Goal: Task Accomplishment & Management: Use online tool/utility

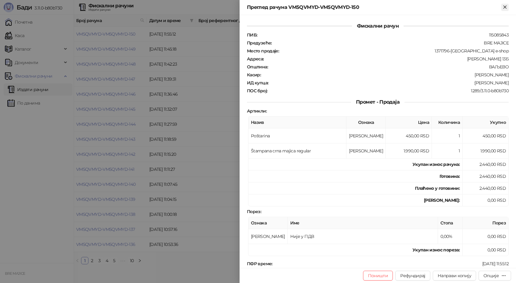
click at [506, 7] on icon "Close" at bounding box center [505, 7] width 6 height 6
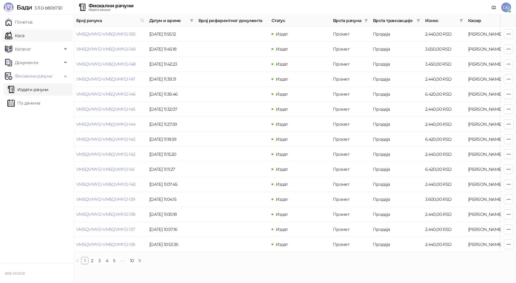
click at [20, 36] on link "Каса" at bounding box center [14, 35] width 19 height 12
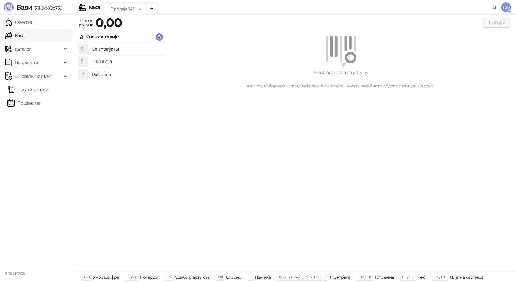
click at [115, 75] on h4 "Poštarina" at bounding box center [126, 75] width 69 height 10
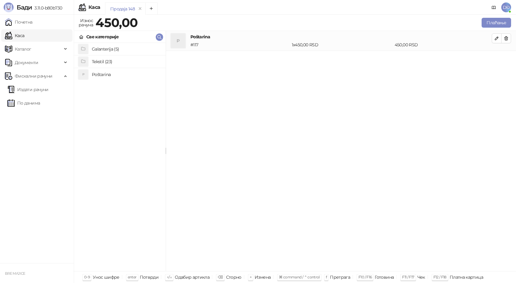
click at [115, 75] on h4 "Poštarina" at bounding box center [126, 75] width 69 height 10
click at [509, 40] on button "button" at bounding box center [506, 38] width 10 height 10
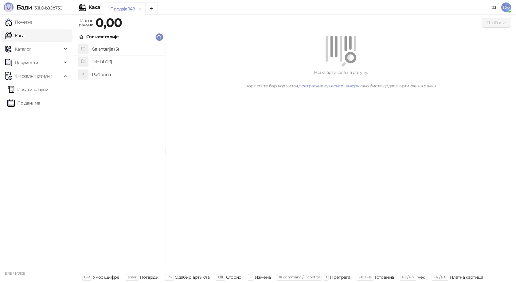
click at [105, 76] on h4 "Poštarina" at bounding box center [126, 75] width 69 height 10
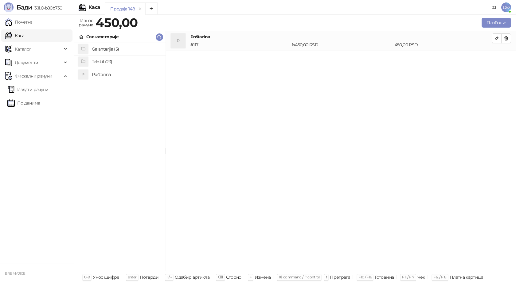
click at [99, 73] on h4 "Poštarina" at bounding box center [126, 75] width 69 height 10
click at [503, 38] on button "button" at bounding box center [506, 38] width 10 height 10
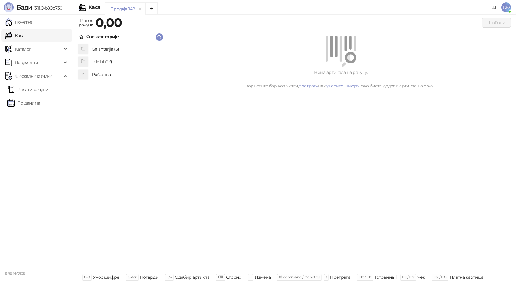
click at [115, 74] on h4 "Poštarina" at bounding box center [126, 75] width 69 height 10
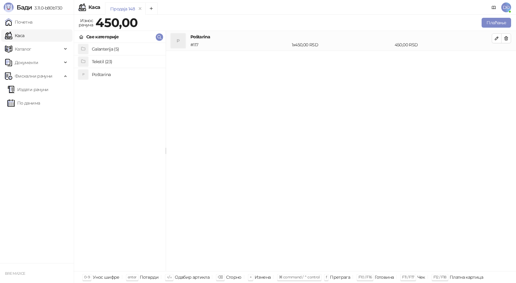
click at [116, 62] on h4 "Tekstil (23)" at bounding box center [126, 62] width 69 height 10
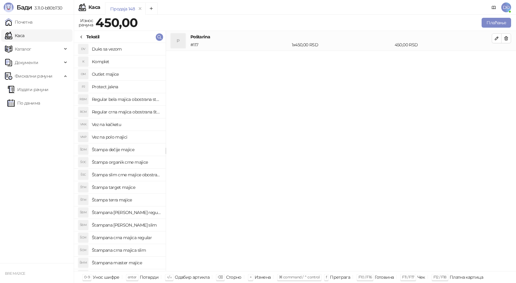
click at [129, 252] on h4 "Štampana crna majica slim" at bounding box center [126, 251] width 69 height 10
click at [495, 57] on icon "button" at bounding box center [496, 58] width 5 height 5
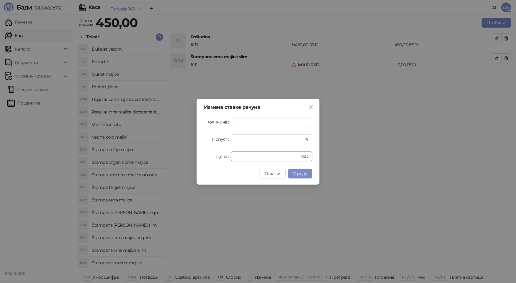
drag, startPoint x: 236, startPoint y: 158, endPoint x: 218, endPoint y: 156, distance: 18.5
click at [218, 156] on div "Цена * RSD" at bounding box center [258, 157] width 108 height 10
type input "****"
click at [294, 171] on span "У реду" at bounding box center [300, 174] width 14 height 6
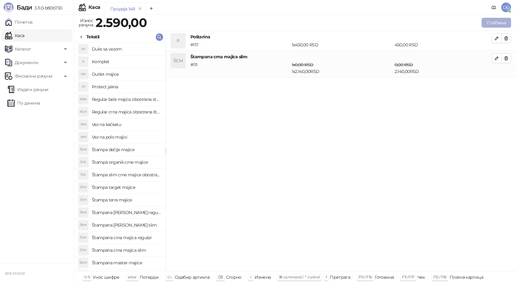
click at [498, 24] on button "Плаћање" at bounding box center [495, 23] width 29 height 10
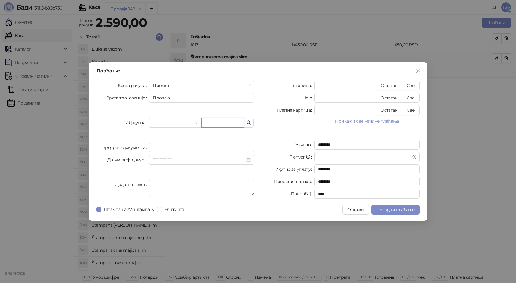
click at [208, 120] on input "text" at bounding box center [222, 123] width 43 height 10
paste input "**********"
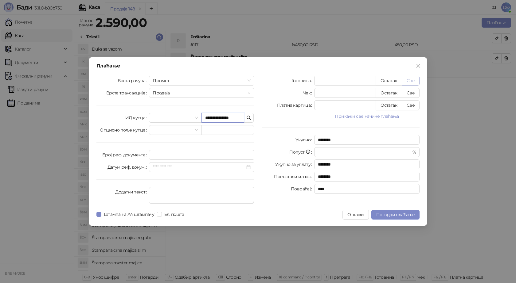
type input "**********"
click at [410, 80] on button "Све" at bounding box center [411, 81] width 18 height 10
type input "****"
click at [394, 214] on span "Потврди плаћање" at bounding box center [395, 215] width 38 height 6
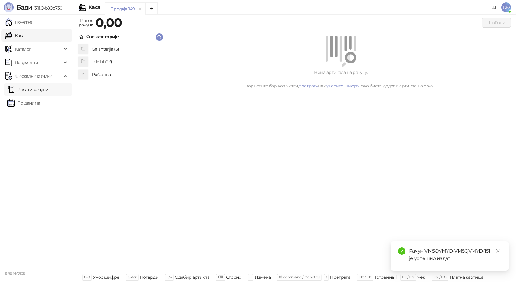
click at [37, 92] on link "Издати рачуни" at bounding box center [27, 90] width 41 height 12
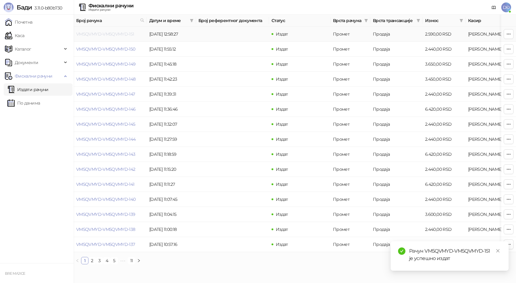
click at [104, 34] on link "VM5QVMYD-VM5QVMYD-151" at bounding box center [105, 34] width 58 height 6
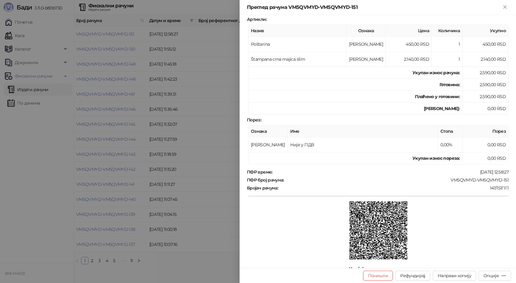
scroll to position [92, 0]
click at [496, 273] on button "Опције" at bounding box center [494, 276] width 33 height 10
click at [484, 261] on span "Преузми у ПДФ формату" at bounding box center [468, 263] width 75 height 7
drag, startPoint x: 505, startPoint y: 179, endPoint x: 446, endPoint y: 180, distance: 58.7
click at [446, 180] on div "Фискални рачун ПИБ : 115085843 Предузеће : BRE MAJICE Место продаје : 1371796-[…" at bounding box center [377, 141] width 276 height 253
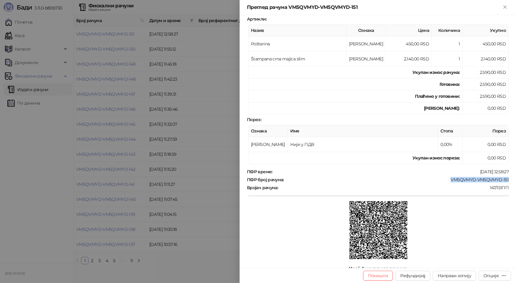
copy div "VM5QVMYD-VM5QVMYD-151"
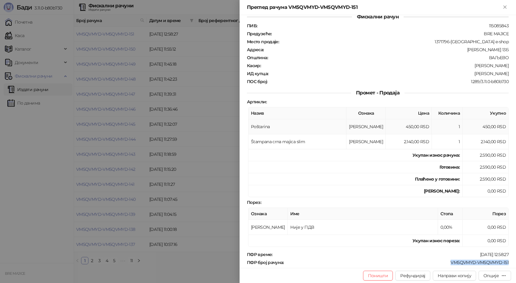
scroll to position [0, 0]
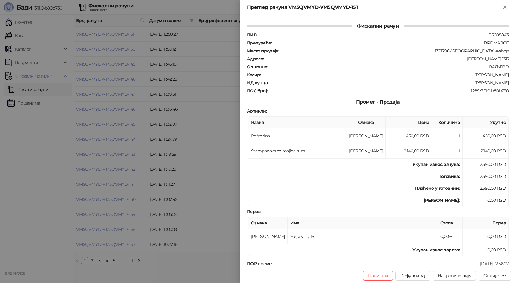
drag, startPoint x: 505, startPoint y: 82, endPoint x: 473, endPoint y: 84, distance: 32.9
click at [473, 84] on div "Фискални рачун ПИБ : 115085843 Предузеће : BRE MAJICE Место продаје : 1371796-[…" at bounding box center [377, 141] width 276 height 253
copy div "[PERSON_NAME]"
click at [506, 6] on icon "Close" at bounding box center [505, 7] width 6 height 6
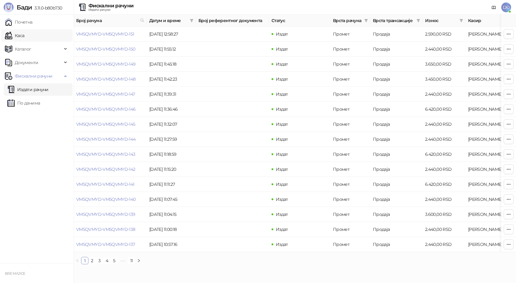
click at [24, 36] on link "Каса" at bounding box center [14, 35] width 19 height 12
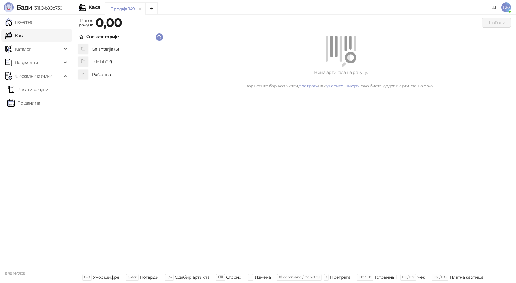
click at [96, 74] on h4 "Poštarina" at bounding box center [126, 75] width 69 height 10
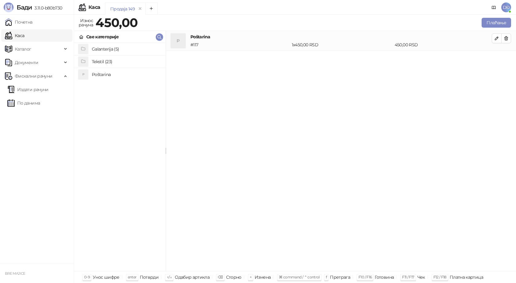
click at [105, 63] on h4 "Tekstil (23)" at bounding box center [126, 62] width 69 height 10
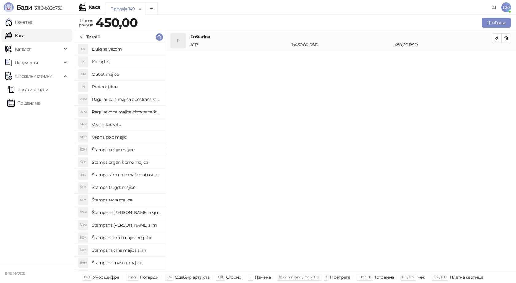
click at [140, 211] on h4 "Štampana [PERSON_NAME] regular" at bounding box center [126, 213] width 69 height 10
click at [497, 59] on icon "button" at bounding box center [496, 58] width 5 height 5
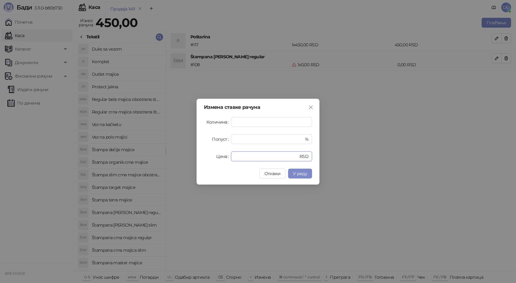
drag, startPoint x: 250, startPoint y: 159, endPoint x: 207, endPoint y: 161, distance: 42.7
click at [208, 161] on div "Цена * RSD" at bounding box center [258, 157] width 108 height 10
type input "****"
click at [294, 176] on span "У реду" at bounding box center [300, 174] width 14 height 6
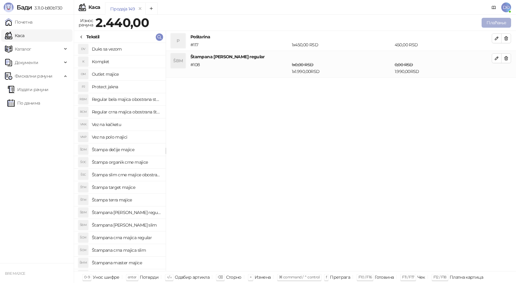
click at [493, 21] on button "Плаћање" at bounding box center [495, 23] width 29 height 10
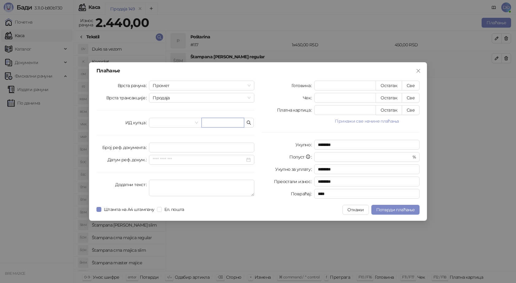
click at [223, 123] on input "text" at bounding box center [222, 123] width 43 height 10
paste input "**********"
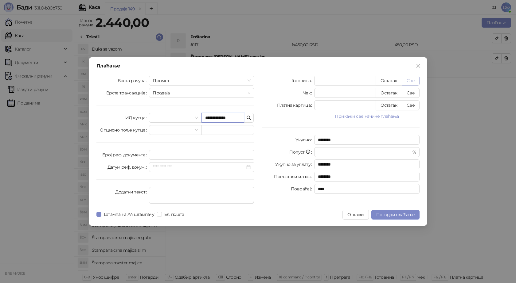
type input "**********"
click at [413, 81] on button "Све" at bounding box center [411, 81] width 18 height 10
type input "****"
click at [399, 211] on button "Потврди плаћање" at bounding box center [395, 215] width 48 height 10
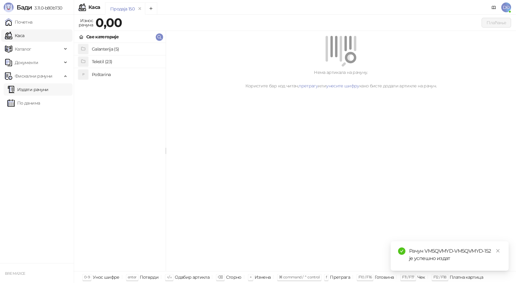
click at [43, 92] on link "Издати рачуни" at bounding box center [27, 90] width 41 height 12
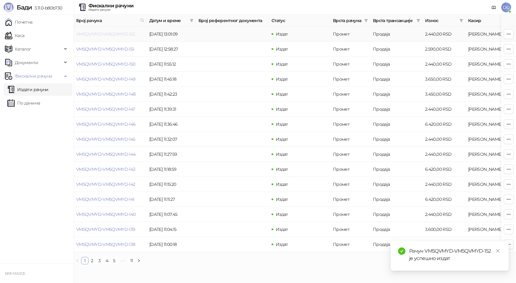
click at [101, 33] on link "VM5QVMYD-VM5QVMYD-152" at bounding box center [105, 34] width 59 height 6
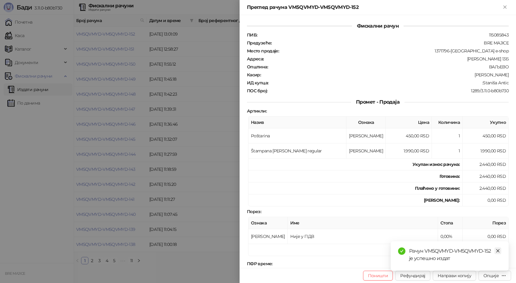
click at [500, 250] on icon "close" at bounding box center [498, 251] width 4 height 4
click at [497, 280] on button "Опције" at bounding box center [494, 276] width 33 height 10
click at [466, 263] on span "Преузми у ПДФ формату" at bounding box center [468, 263] width 75 height 7
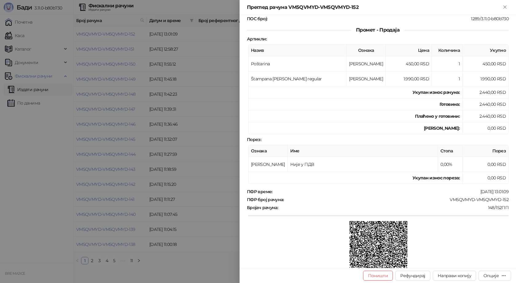
scroll to position [61, 0]
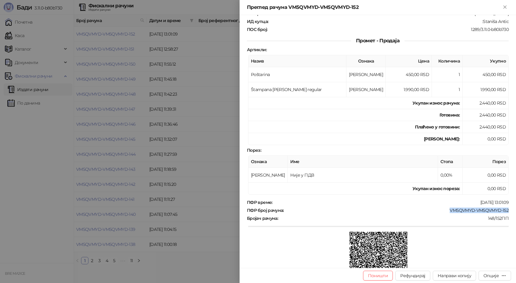
drag, startPoint x: 506, startPoint y: 210, endPoint x: 446, endPoint y: 214, distance: 59.7
click at [446, 214] on div "Фискални рачун ПИБ : 115085843 Предузеће : BRE MAJICE Место продаје : 1371796-[…" at bounding box center [377, 141] width 276 height 253
copy div "VM5QVMYD-VM5QVMYD-152"
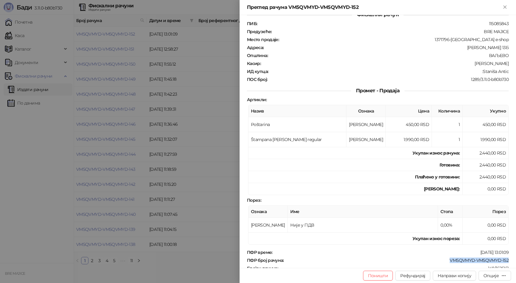
scroll to position [0, 0]
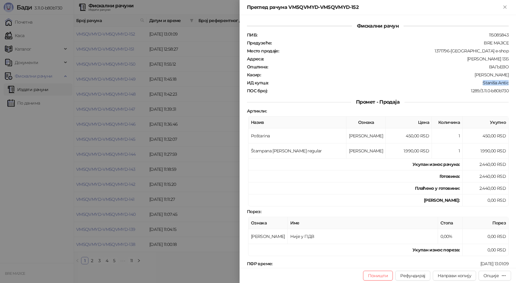
drag, startPoint x: 505, startPoint y: 84, endPoint x: 479, endPoint y: 86, distance: 26.5
click at [479, 86] on div "Фискални рачун ПИБ : 115085843 Предузеће : BRE MAJICE Место продаје : 1371796-[…" at bounding box center [377, 141] width 276 height 253
copy div "Staniša Antic"
